Goal: Task Accomplishment & Management: Manage account settings

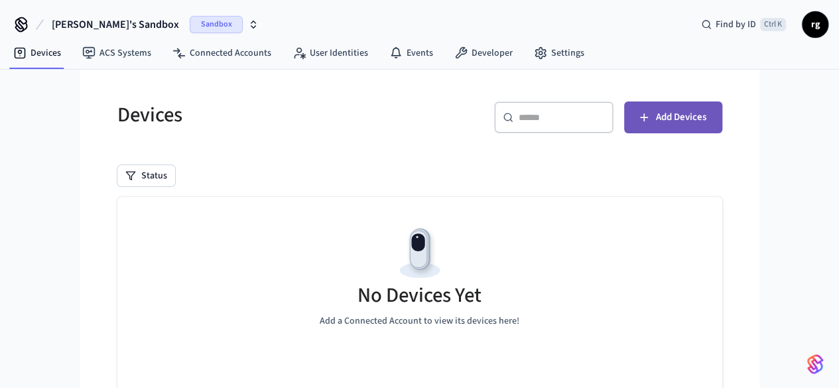
click at [722, 117] on button "Add Devices" at bounding box center [673, 118] width 98 height 32
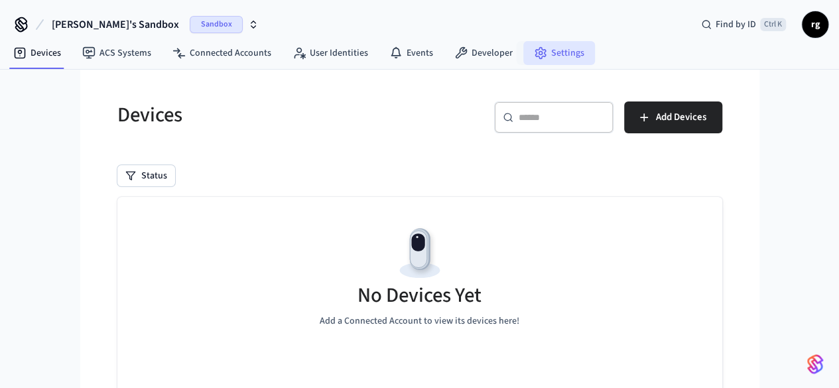
click at [563, 50] on link "Settings" at bounding box center [559, 53] width 72 height 24
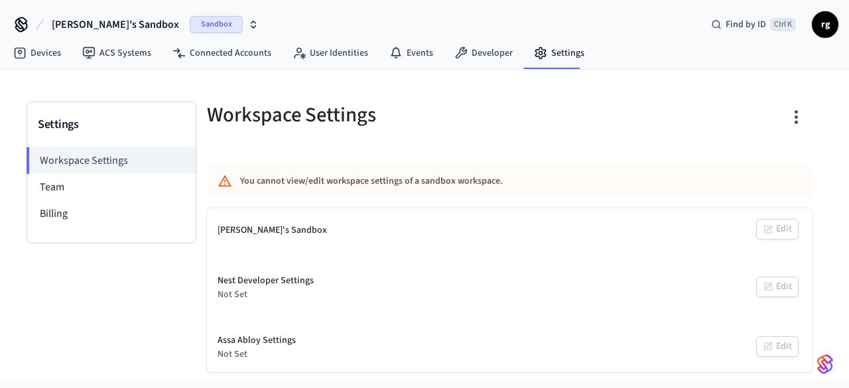
click at [823, 23] on span "rg" at bounding box center [825, 25] width 24 height 24
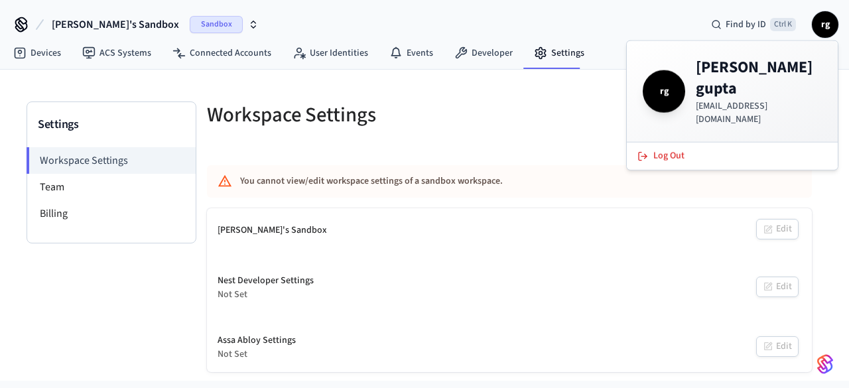
click at [543, 23] on div "[PERSON_NAME]'s Sandbox Sandbox Find by ID Ctrl K rg" at bounding box center [424, 19] width 849 height 38
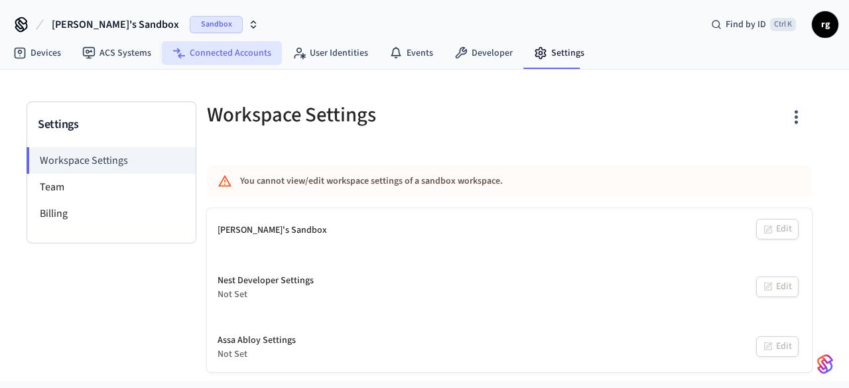
click at [264, 49] on link "Connected Accounts" at bounding box center [222, 53] width 120 height 24
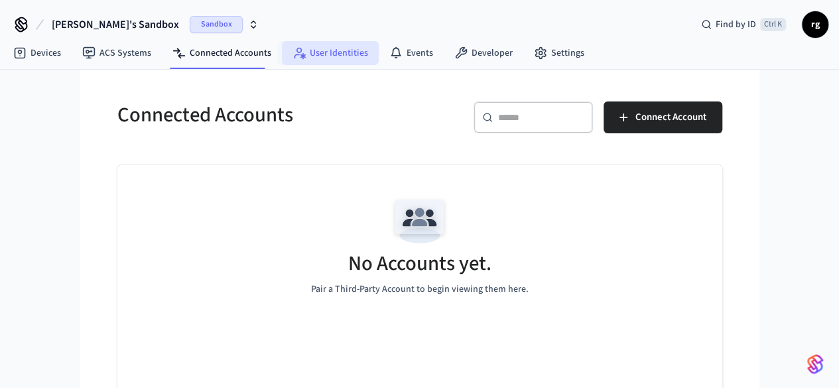
click at [317, 50] on link "User Identities" at bounding box center [330, 53] width 97 height 24
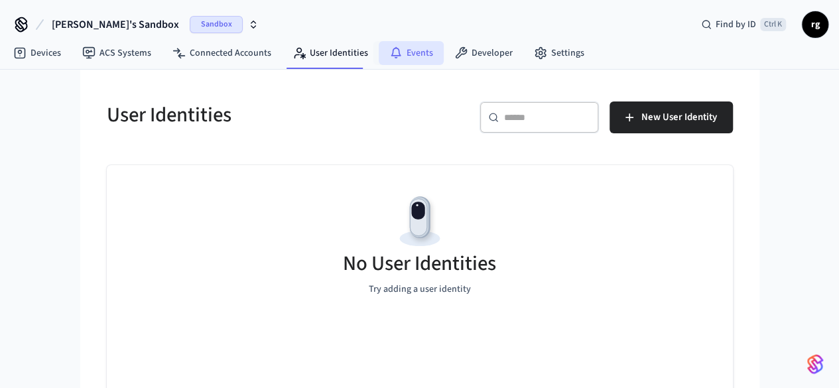
click at [402, 53] on link "Events" at bounding box center [411, 53] width 65 height 24
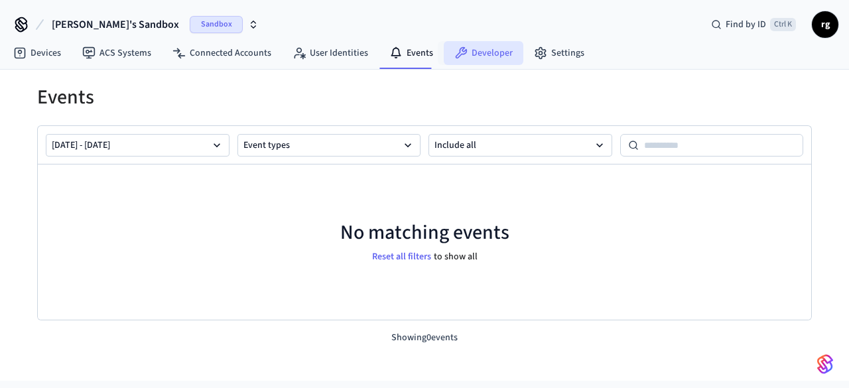
click at [488, 55] on link "Developer" at bounding box center [484, 53] width 80 height 24
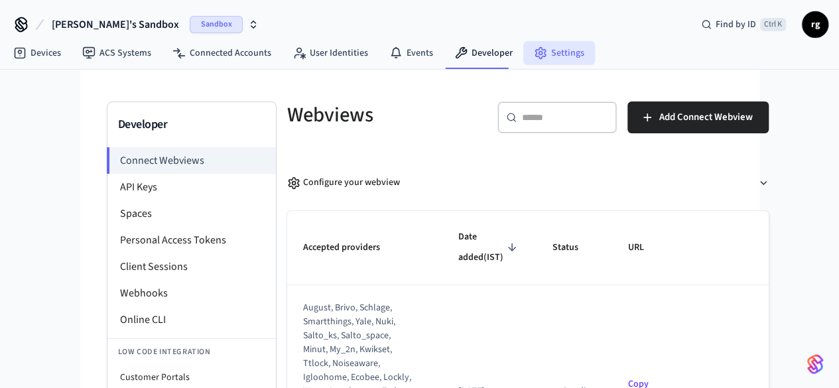
click at [560, 64] on link "Settings" at bounding box center [559, 53] width 72 height 24
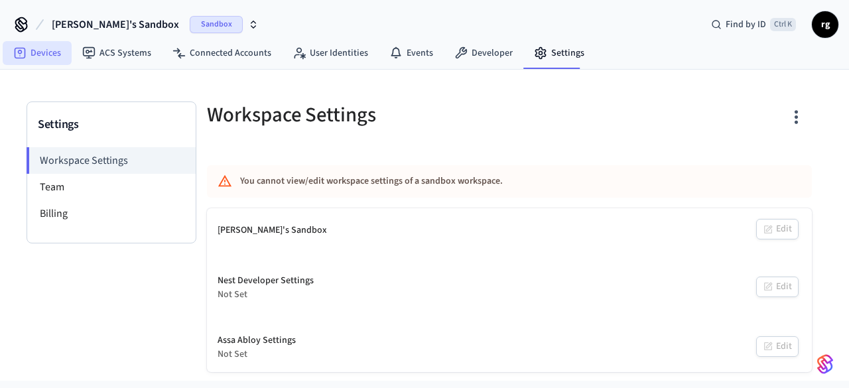
click at [45, 52] on link "Devices" at bounding box center [37, 53] width 69 height 24
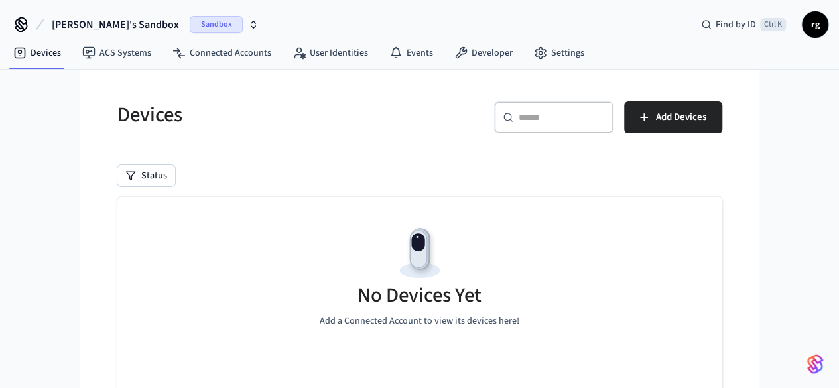
click at [72, 17] on span "[PERSON_NAME]'s Sandbox" at bounding box center [115, 25] width 127 height 16
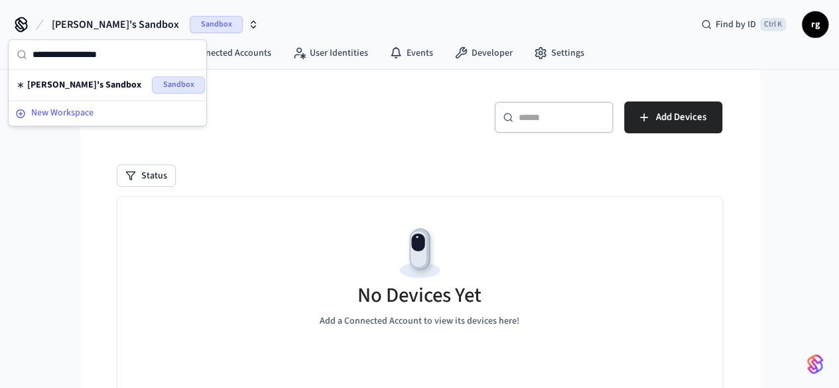
click at [73, 110] on span "New Workspace" at bounding box center [62, 113] width 62 height 14
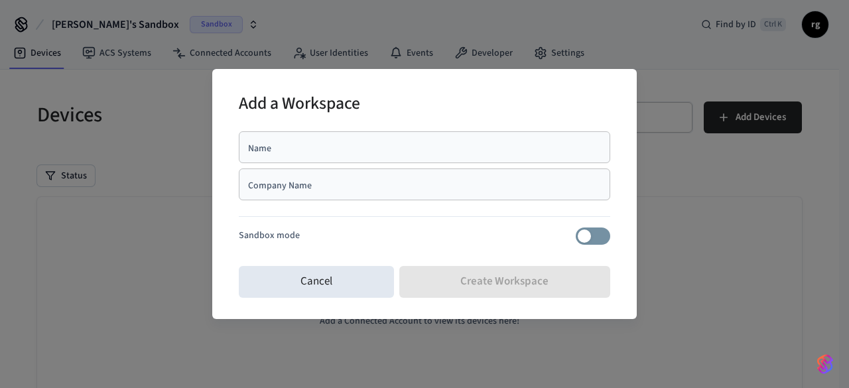
click at [331, 136] on div "Name" at bounding box center [425, 147] width 372 height 32
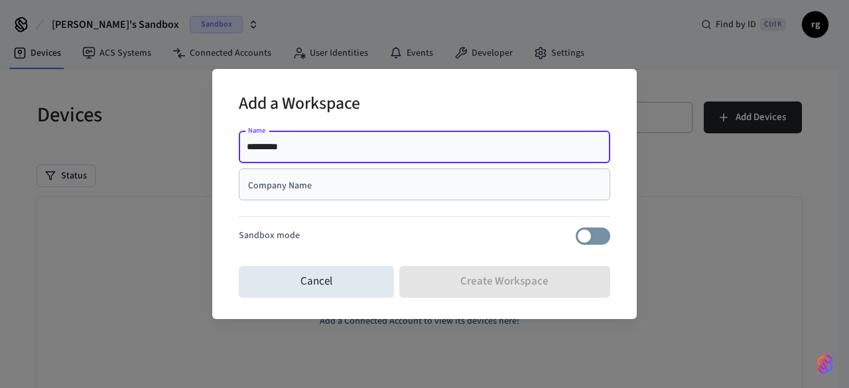
type input "*********"
click at [325, 188] on input "Company Name" at bounding box center [425, 184] width 356 height 13
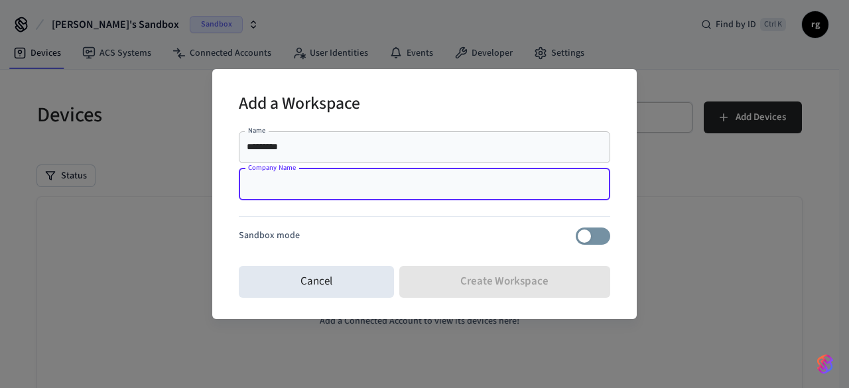
click at [342, 216] on hr at bounding box center [425, 216] width 372 height 1
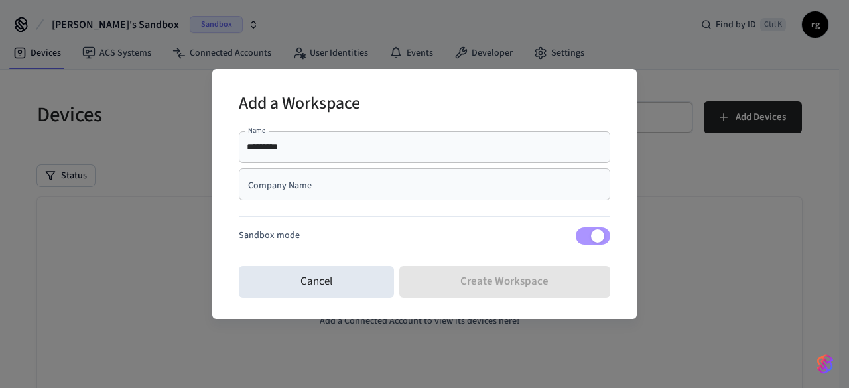
click at [381, 232] on div "Sandbox mode" at bounding box center [425, 236] width 372 height 17
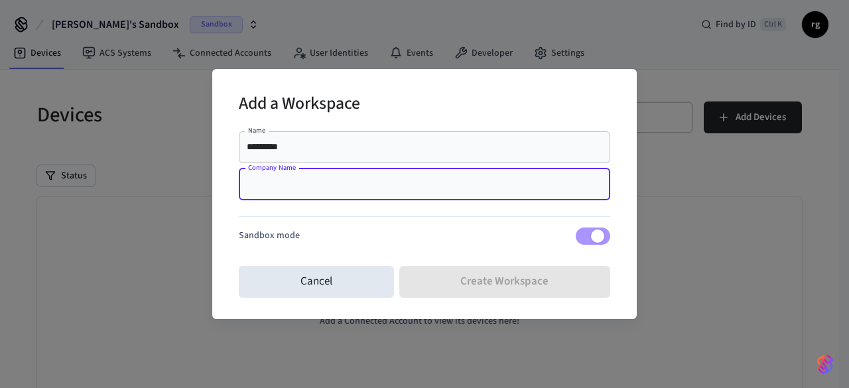
click at [368, 182] on input "Company Name" at bounding box center [425, 184] width 356 height 13
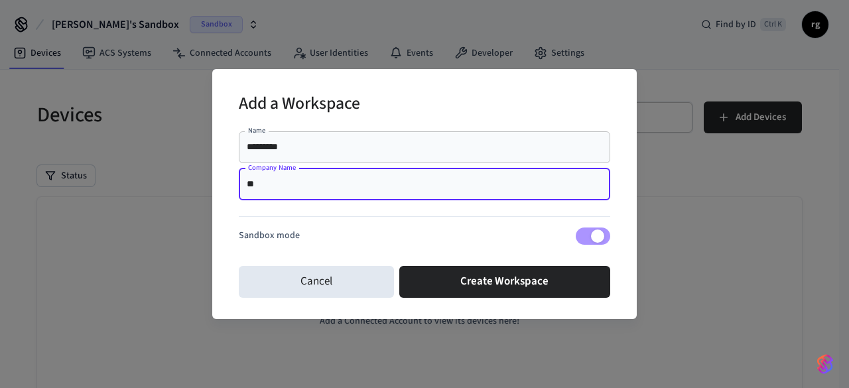
type input "*"
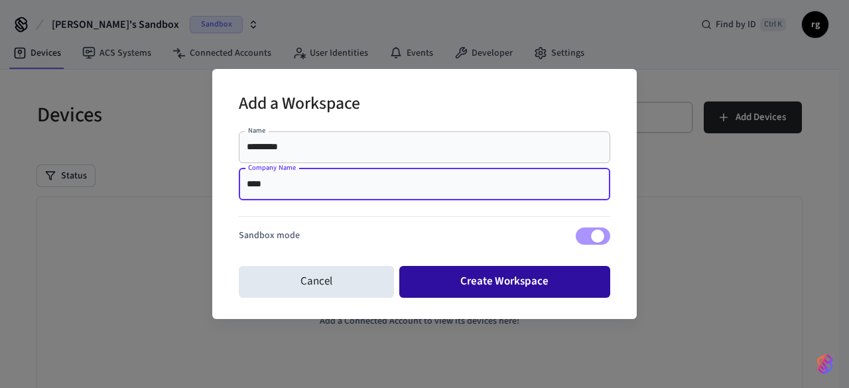
type input "****"
click at [462, 288] on button "Create Workspace" at bounding box center [505, 282] width 212 height 32
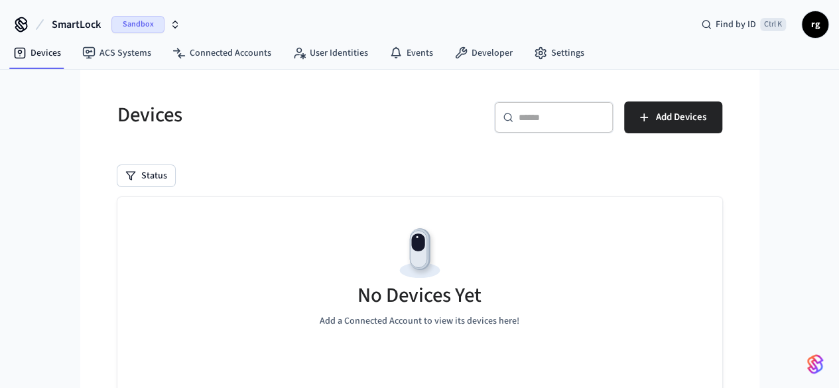
click at [103, 25] on button "SmartLock Sandbox" at bounding box center [116, 25] width 137 height 28
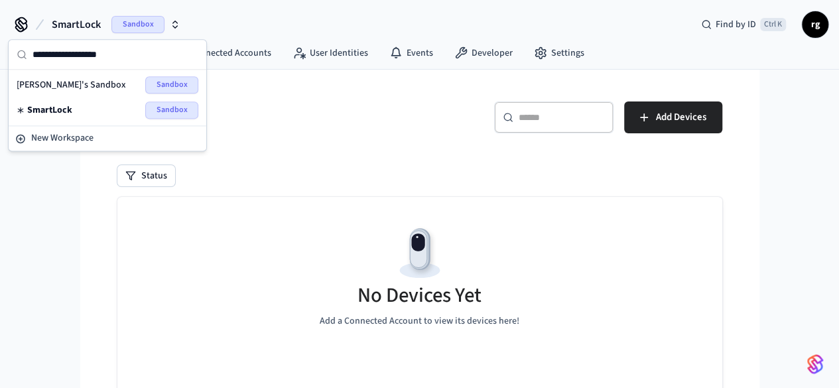
click at [131, 25] on span "Sandbox" at bounding box center [137, 24] width 53 height 17
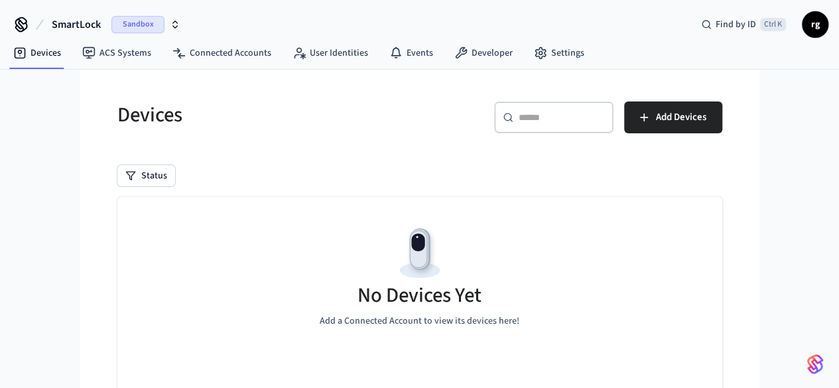
click at [267, 117] on h5 "Devices" at bounding box center [264, 115] width 295 height 27
click at [149, 28] on span "Sandbox" at bounding box center [137, 24] width 53 height 17
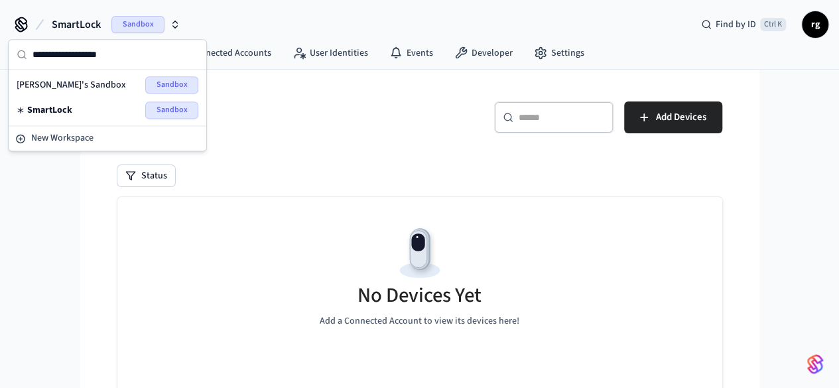
click at [149, 28] on span "Sandbox" at bounding box center [137, 24] width 53 height 17
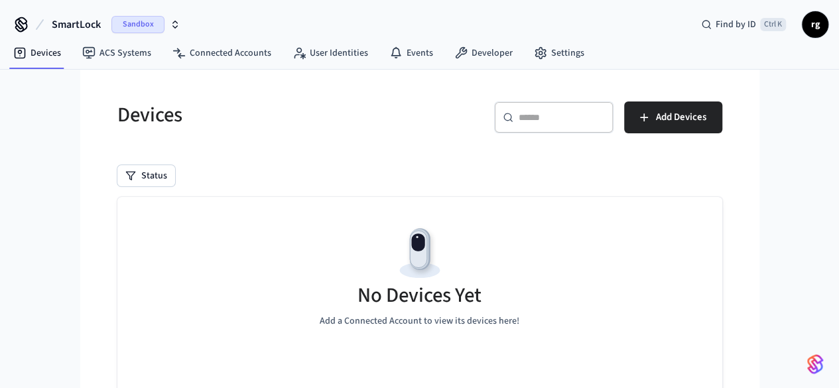
click at [25, 27] on icon at bounding box center [21, 24] width 21 height 21
click at [19, 22] on icon at bounding box center [21, 23] width 11 height 11
click at [174, 24] on icon "button" at bounding box center [175, 24] width 11 height 11
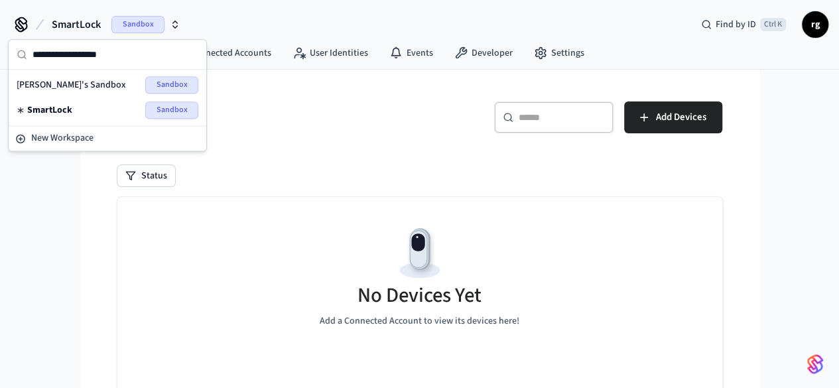
click at [174, 24] on icon "button" at bounding box center [175, 24] width 11 height 11
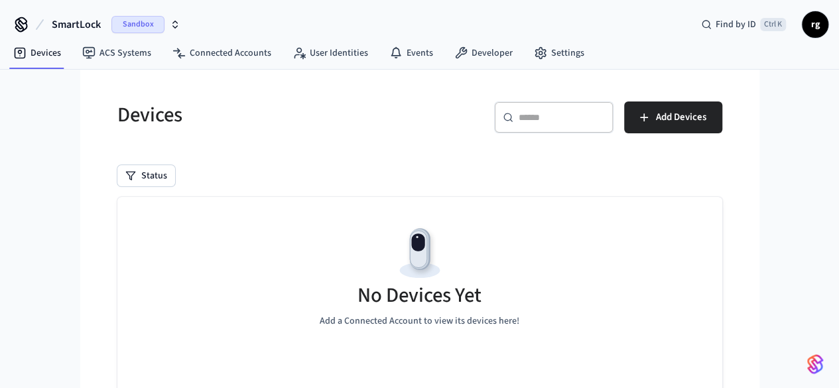
click at [297, 23] on div "SmartLock Sandbox Find by ID Ctrl K rg" at bounding box center [419, 19] width 839 height 38
click at [205, 49] on link "Connected Accounts" at bounding box center [222, 53] width 120 height 24
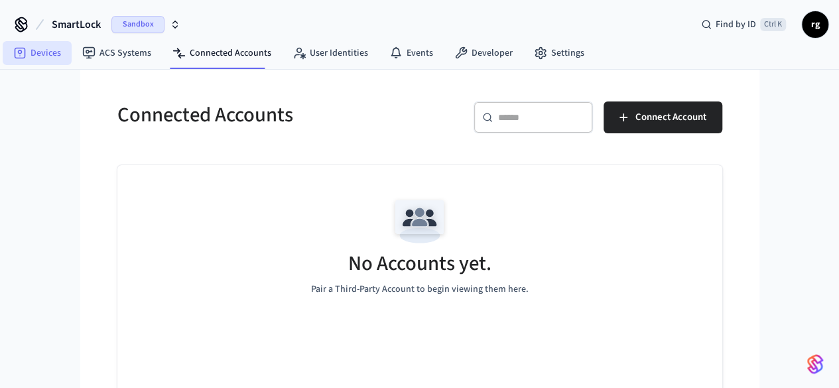
click at [33, 56] on link "Devices" at bounding box center [37, 53] width 69 height 24
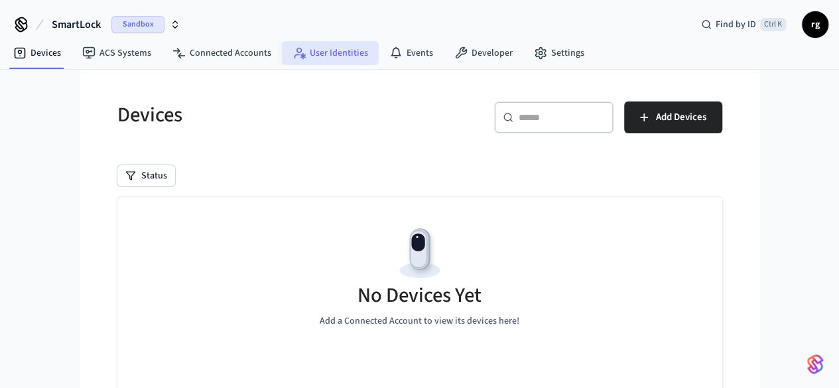
click at [320, 54] on link "User Identities" at bounding box center [330, 53] width 97 height 24
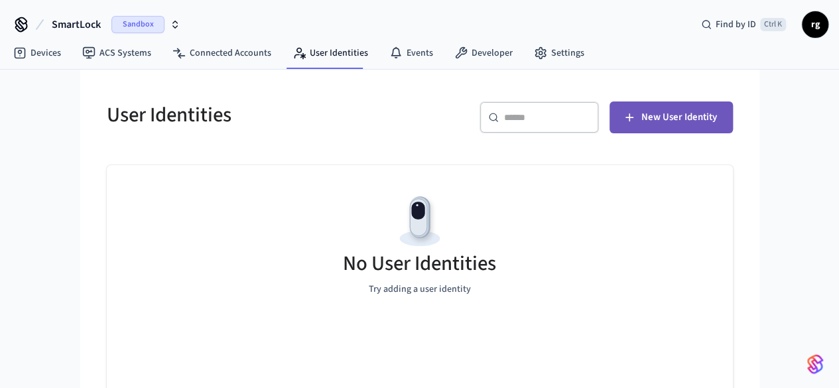
click at [717, 119] on span "New User Identity" at bounding box center [680, 117] width 76 height 17
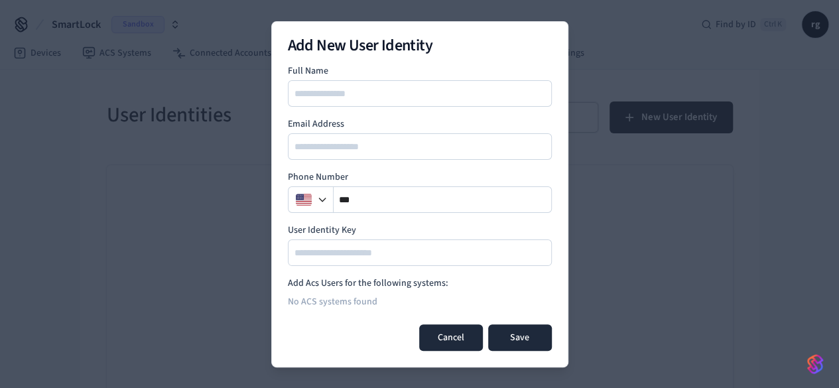
click at [451, 337] on button "Cancel" at bounding box center [451, 337] width 64 height 27
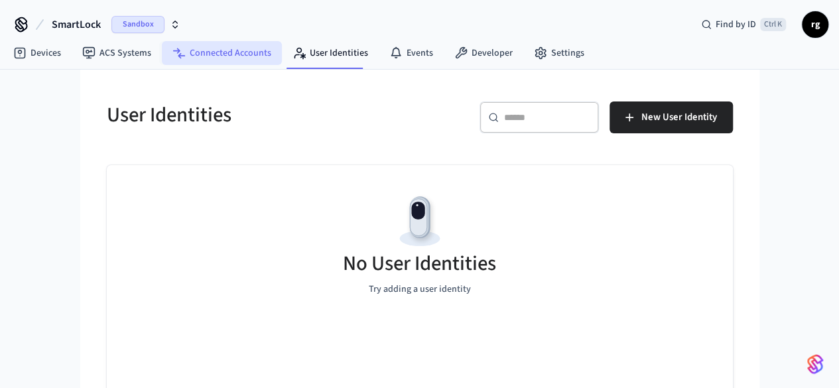
click at [203, 46] on link "Connected Accounts" at bounding box center [222, 53] width 120 height 24
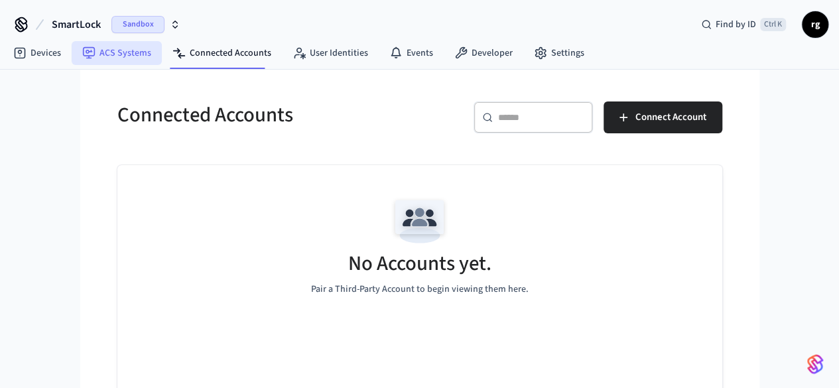
click at [137, 52] on link "ACS Systems" at bounding box center [117, 53] width 90 height 24
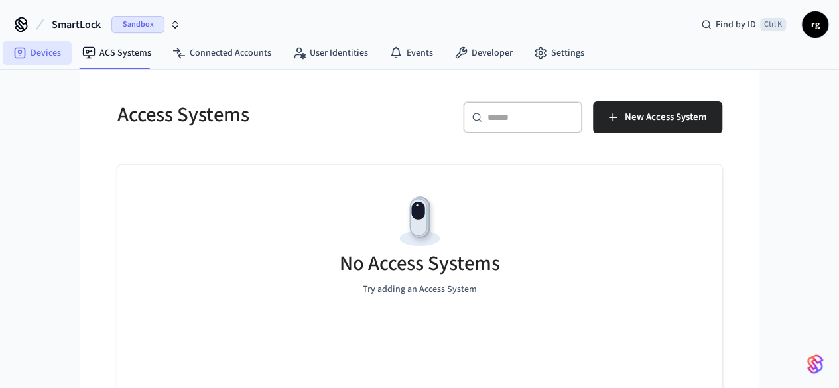
click at [43, 60] on link "Devices" at bounding box center [37, 53] width 69 height 24
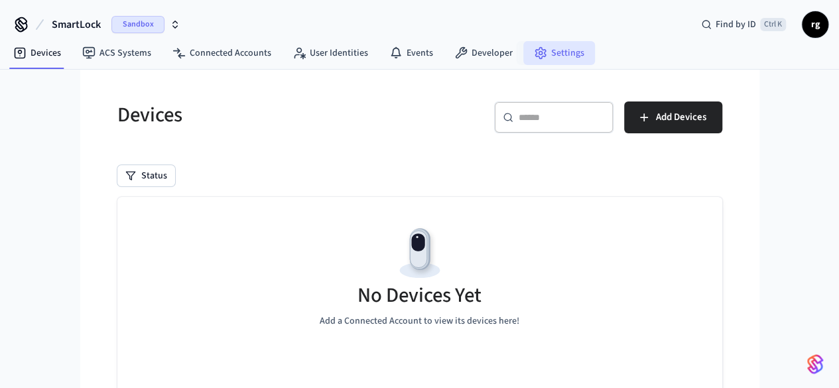
click at [561, 52] on link "Settings" at bounding box center [559, 53] width 72 height 24
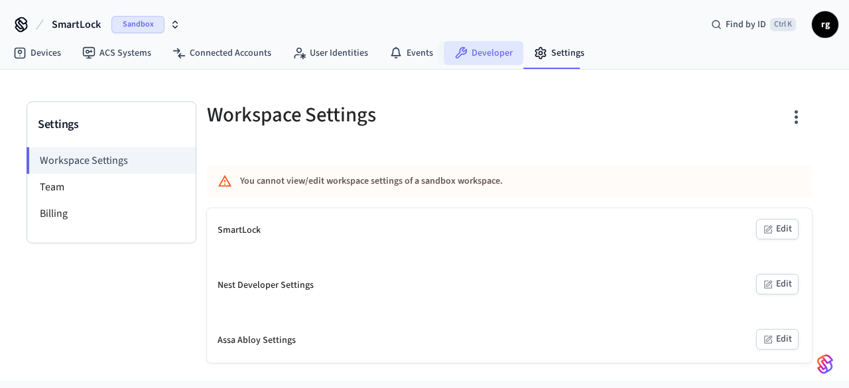
click at [497, 53] on link "Developer" at bounding box center [484, 53] width 80 height 24
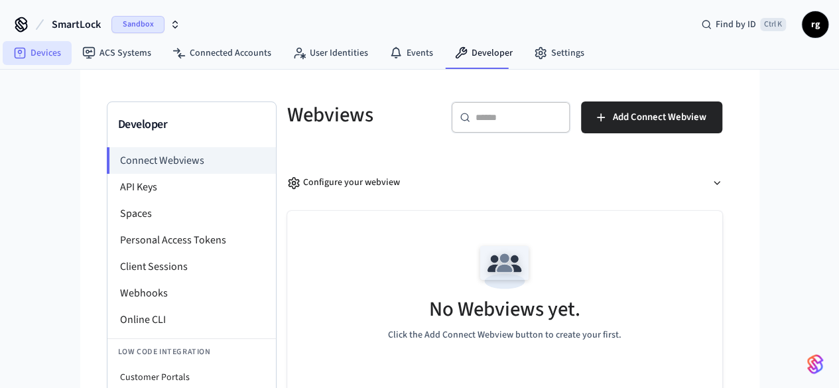
click at [51, 52] on link "Devices" at bounding box center [37, 53] width 69 height 24
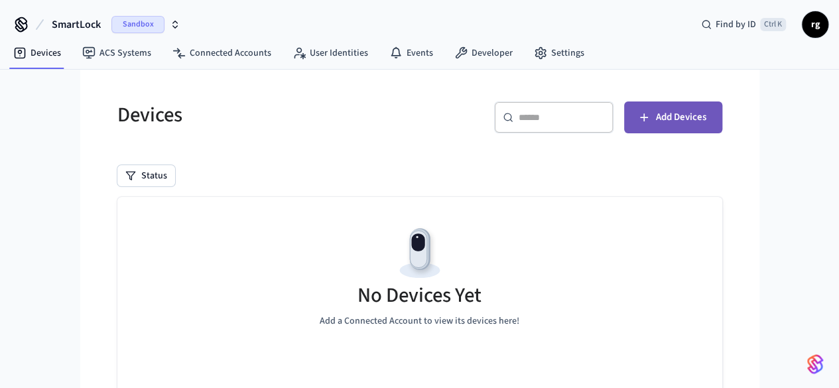
click at [707, 120] on span "Add Devices" at bounding box center [681, 117] width 50 height 17
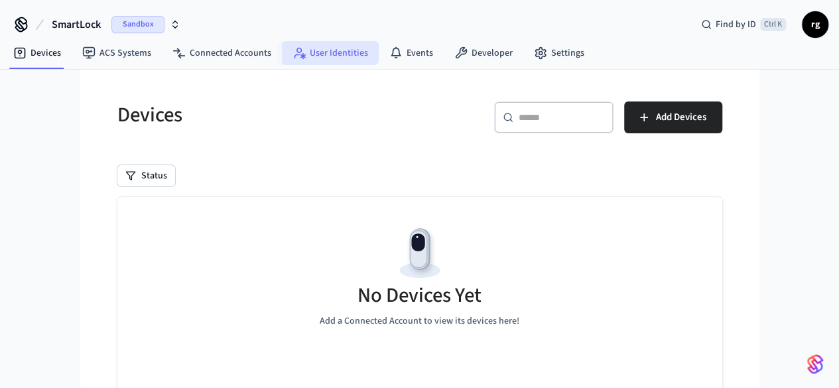
click at [345, 48] on link "User Identities" at bounding box center [330, 53] width 97 height 24
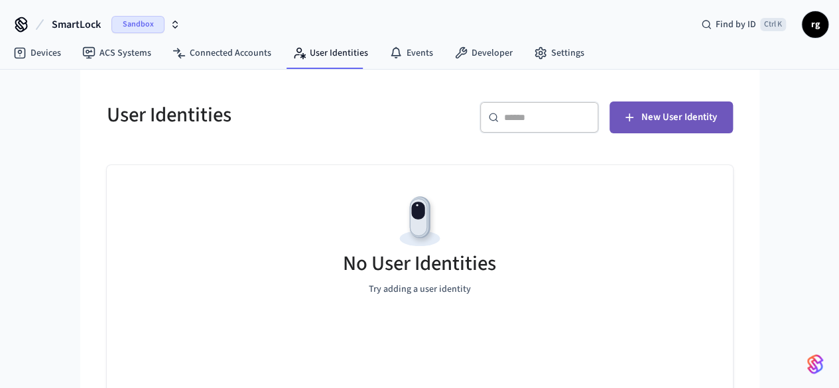
click at [717, 113] on span "New User Identity" at bounding box center [680, 117] width 76 height 17
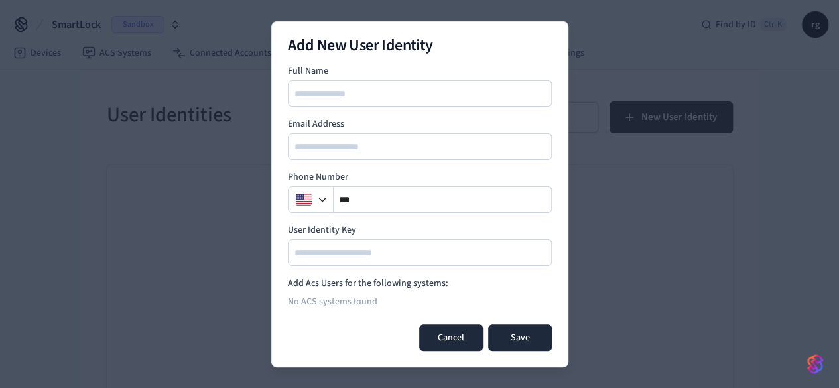
click at [458, 345] on button "Cancel" at bounding box center [451, 337] width 64 height 27
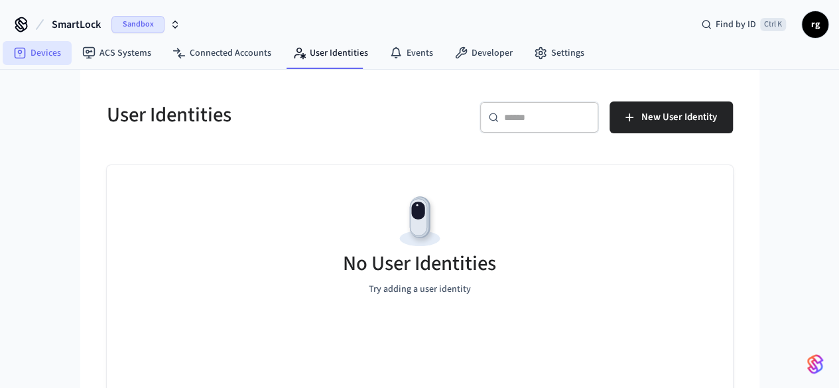
click at [36, 50] on link "Devices" at bounding box center [37, 53] width 69 height 24
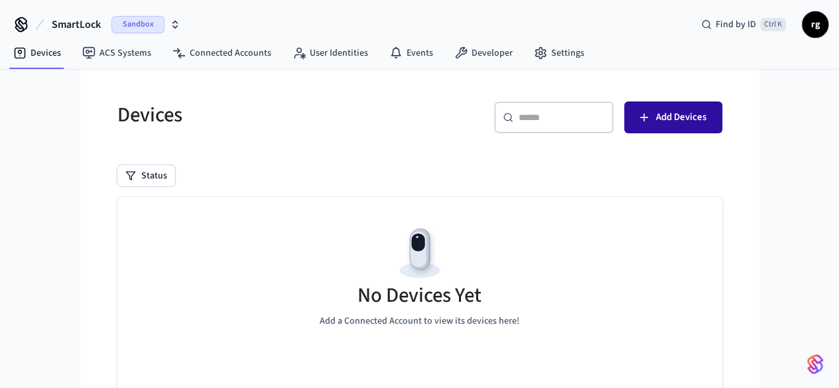
click at [722, 102] on button "Add Devices" at bounding box center [673, 118] width 98 height 32
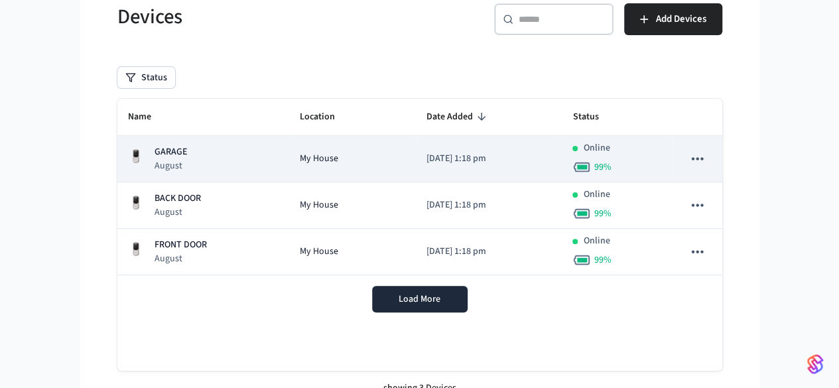
scroll to position [115, 0]
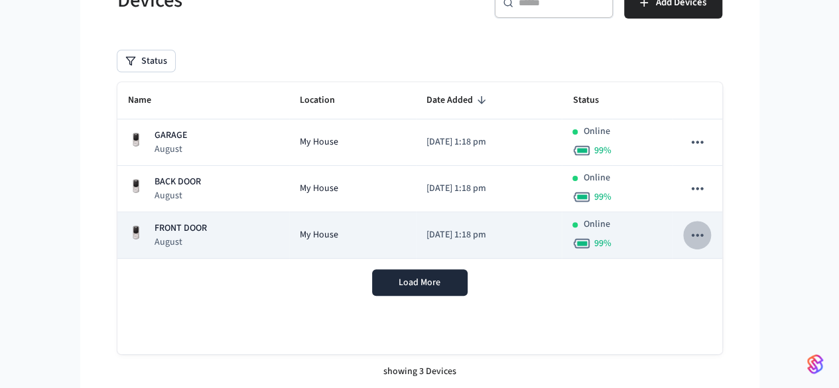
click at [706, 232] on icon "sticky table" at bounding box center [697, 234] width 17 height 17
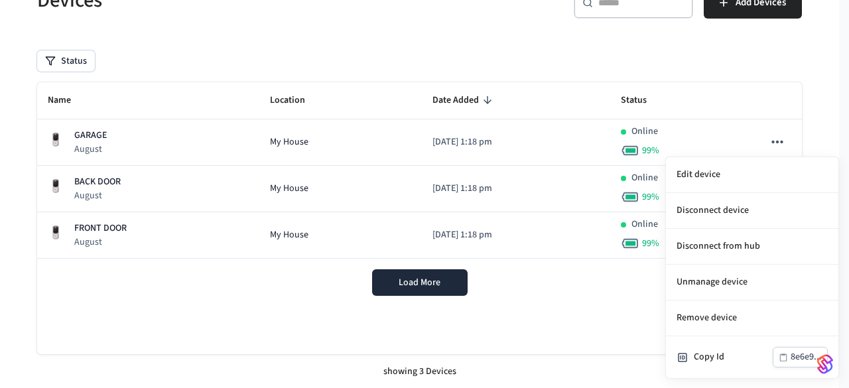
click at [560, 320] on div at bounding box center [424, 194] width 849 height 388
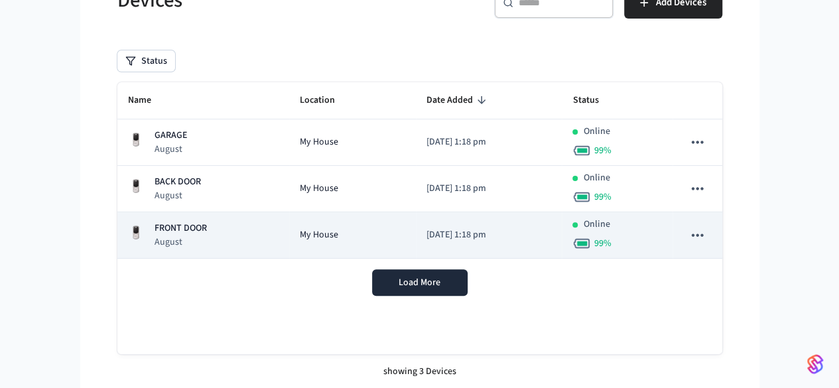
click at [706, 230] on icon "sticky table" at bounding box center [697, 234] width 17 height 17
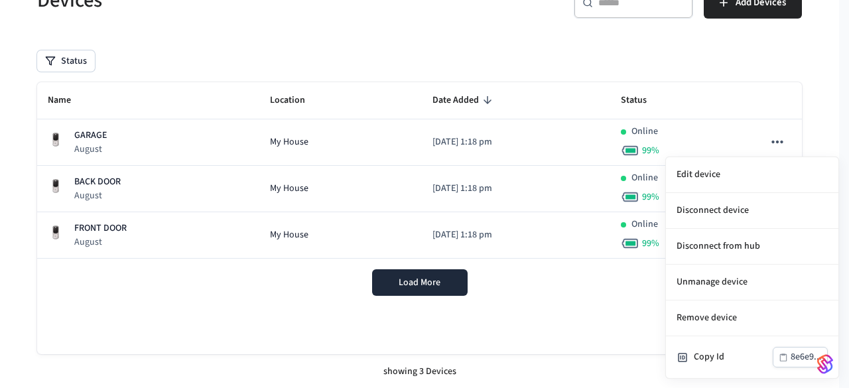
click at [594, 317] on div at bounding box center [424, 194] width 849 height 388
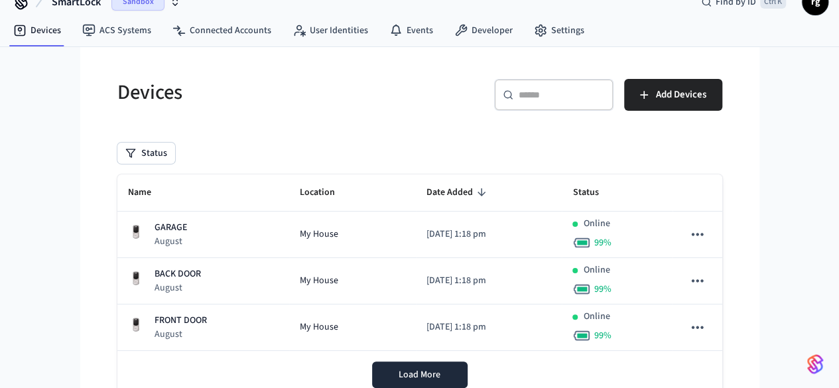
scroll to position [0, 0]
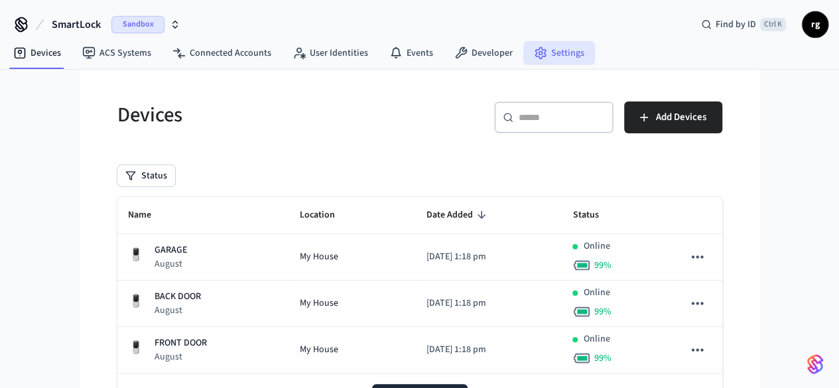
click at [537, 56] on icon at bounding box center [540, 53] width 10 height 11
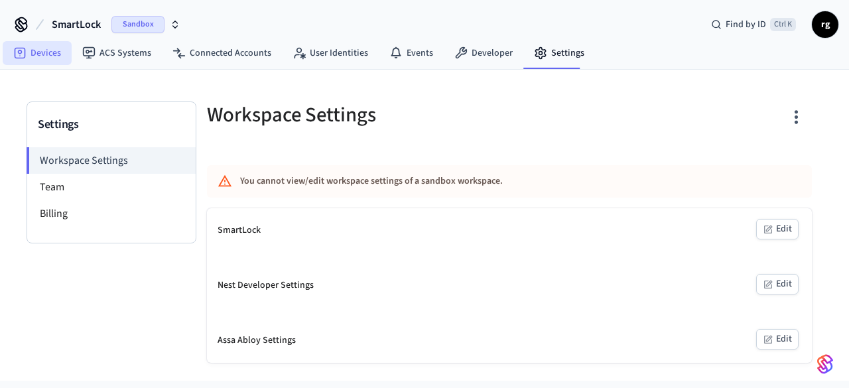
click at [38, 50] on link "Devices" at bounding box center [37, 53] width 69 height 24
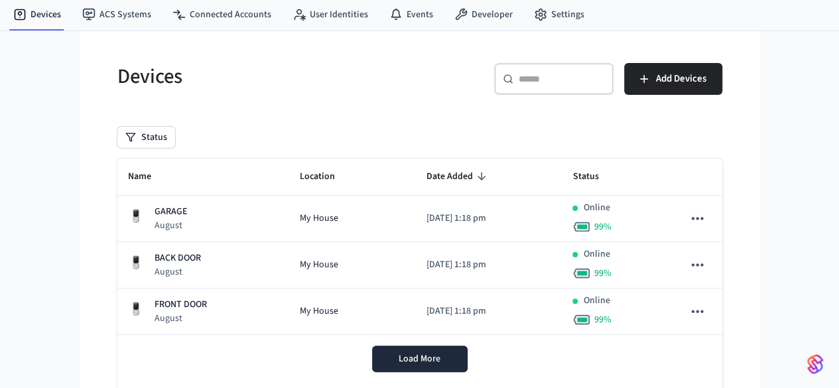
scroll to position [66, 0]
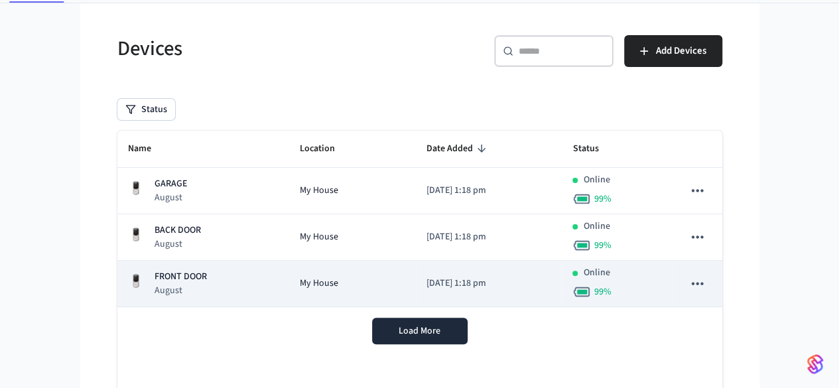
click at [706, 279] on icon "sticky table" at bounding box center [697, 283] width 17 height 17
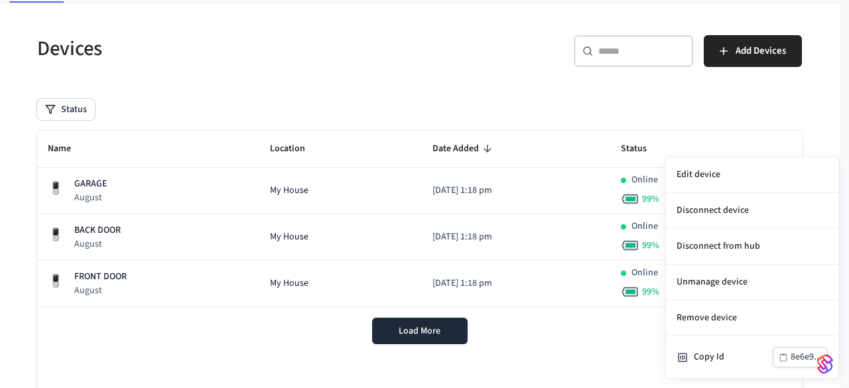
click at [393, 97] on div at bounding box center [424, 194] width 849 height 388
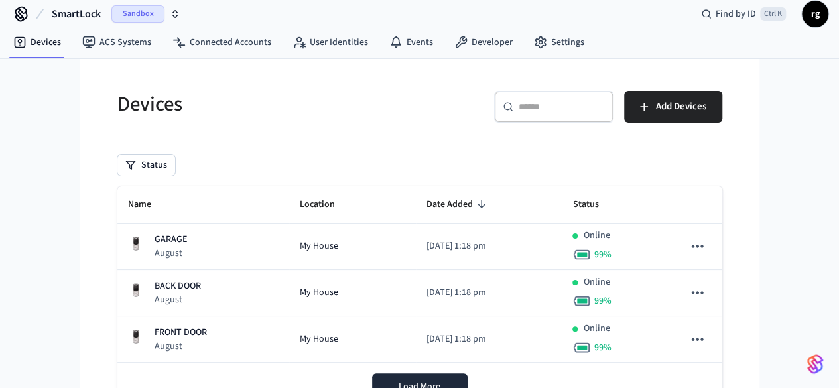
scroll to position [0, 0]
